Goal: Find specific page/section: Find specific page/section

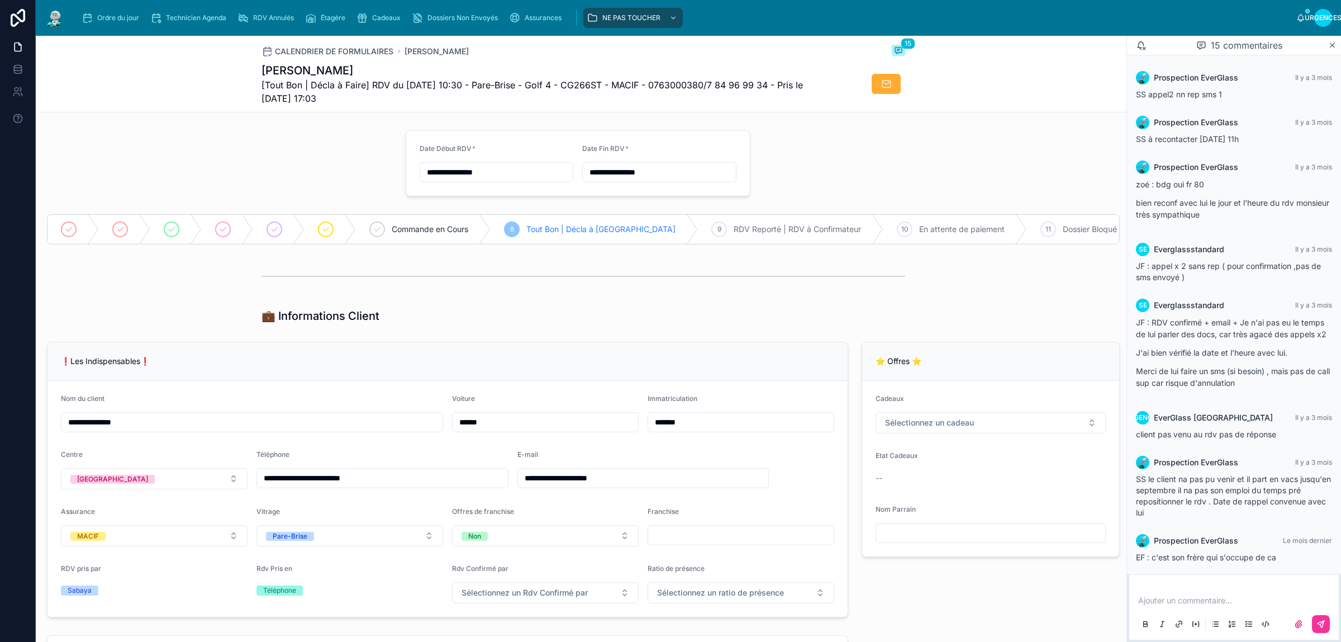
scroll to position [552, 0]
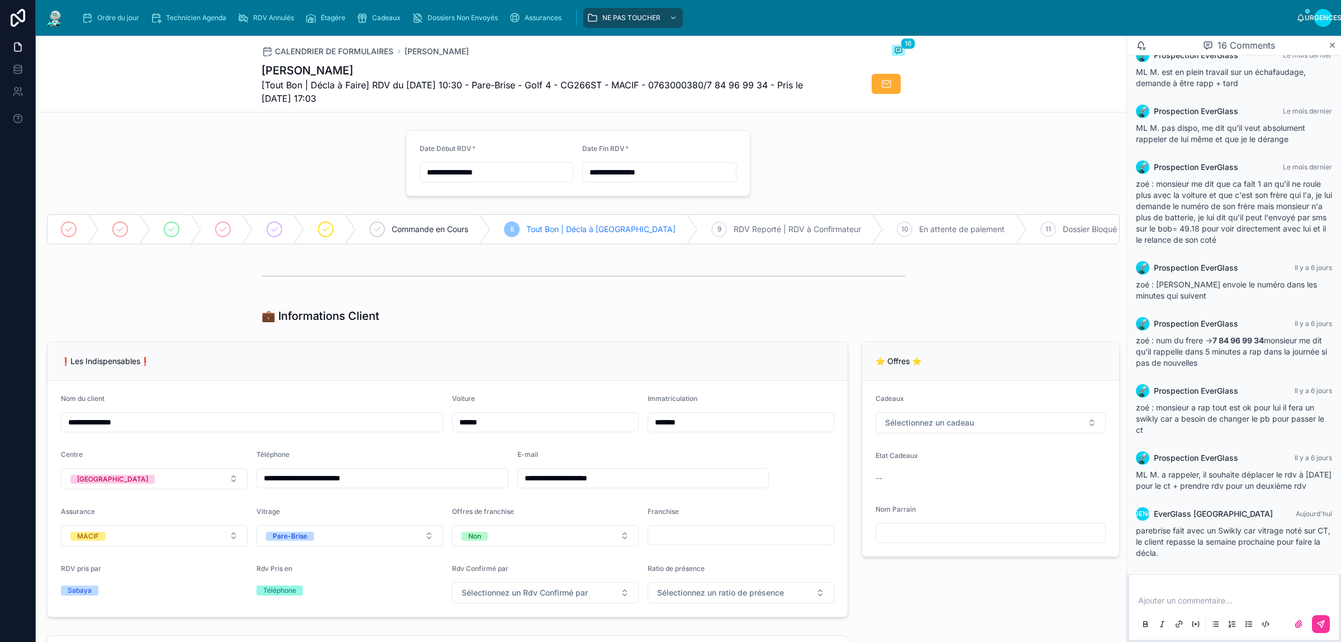
click at [122, 20] on font "Ordre du jour" at bounding box center [118, 17] width 42 height 8
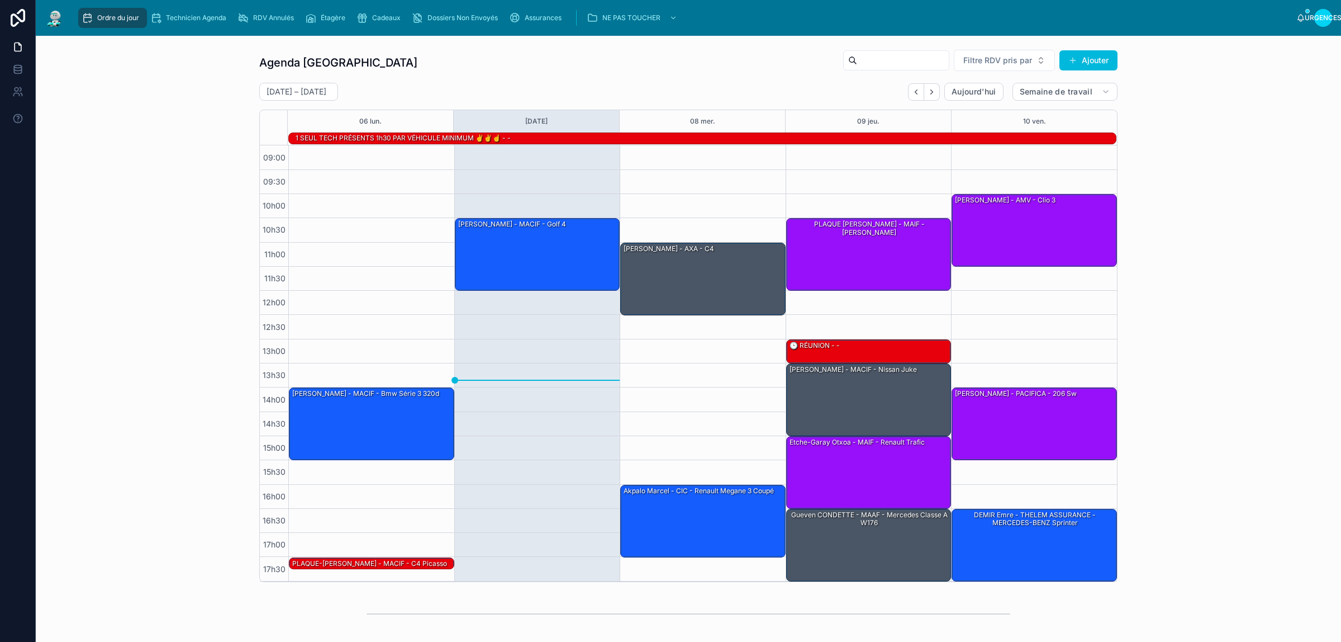
click at [914, 94] on button "Dos" at bounding box center [916, 91] width 16 height 17
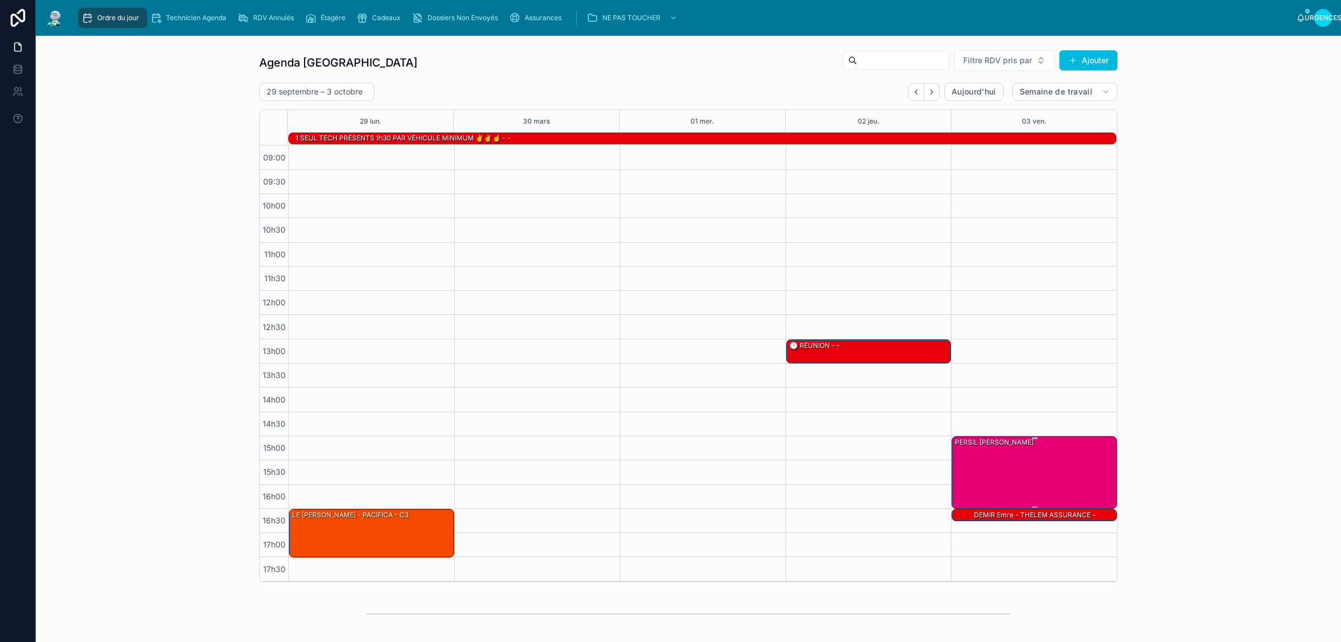
click at [1031, 471] on div "PERSIL Jennifer - CIC - Kangoo" at bounding box center [1035, 472] width 162 height 70
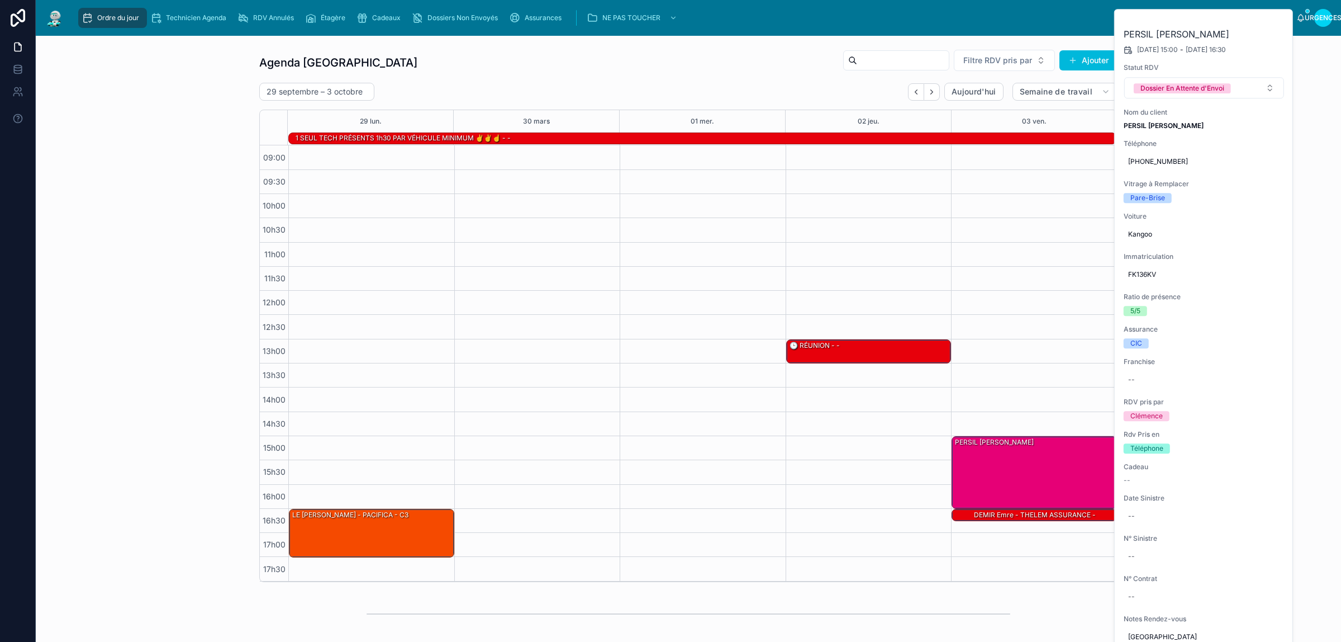
click at [0, 0] on icon at bounding box center [0, 0] width 0 height 0
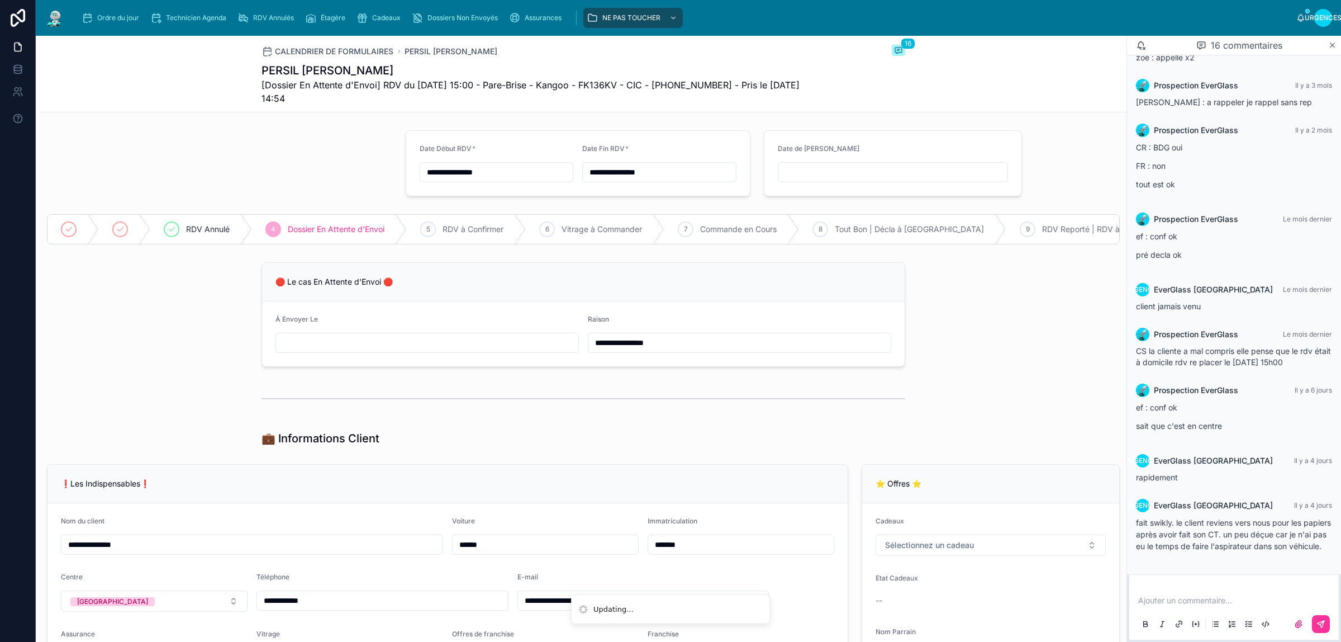
click at [121, 23] on div "Ordre du jour" at bounding box center [113, 18] width 62 height 18
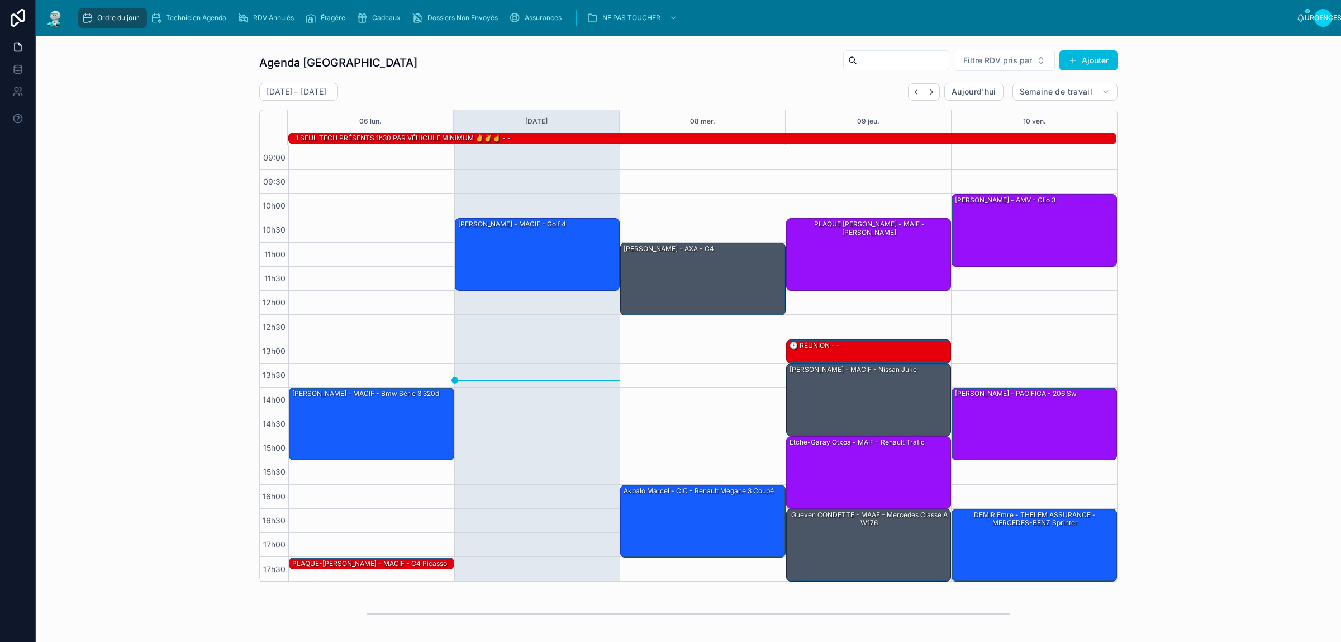
click at [143, 147] on div "Agenda Rennes Filtre RDV pris par Ajouter [DATE] – [DATE] [DATE] Semaine de tra…" at bounding box center [689, 316] width 1288 height 542
click at [517, 265] on div "[PERSON_NAME] - MACIF - Golf 4" at bounding box center [538, 254] width 162 height 70
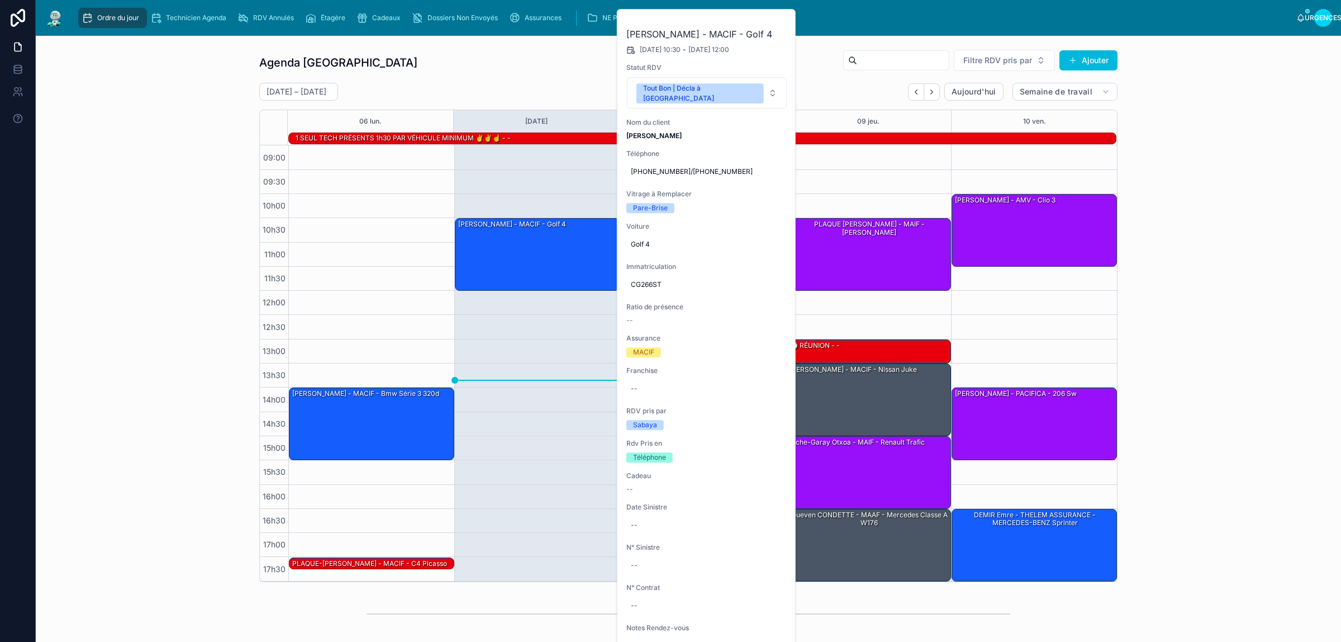
click at [0, 0] on button at bounding box center [0, 0] width 0 height 0
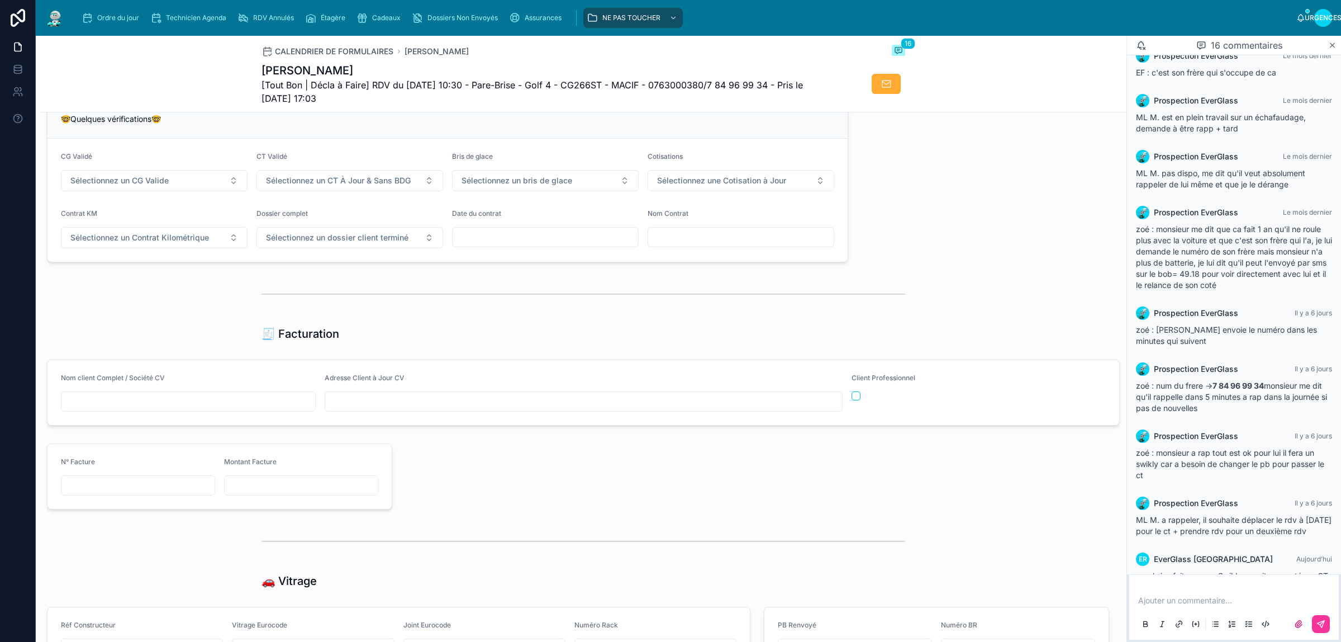
scroll to position [1363, 0]
